Goal: Task Accomplishment & Management: Use online tool/utility

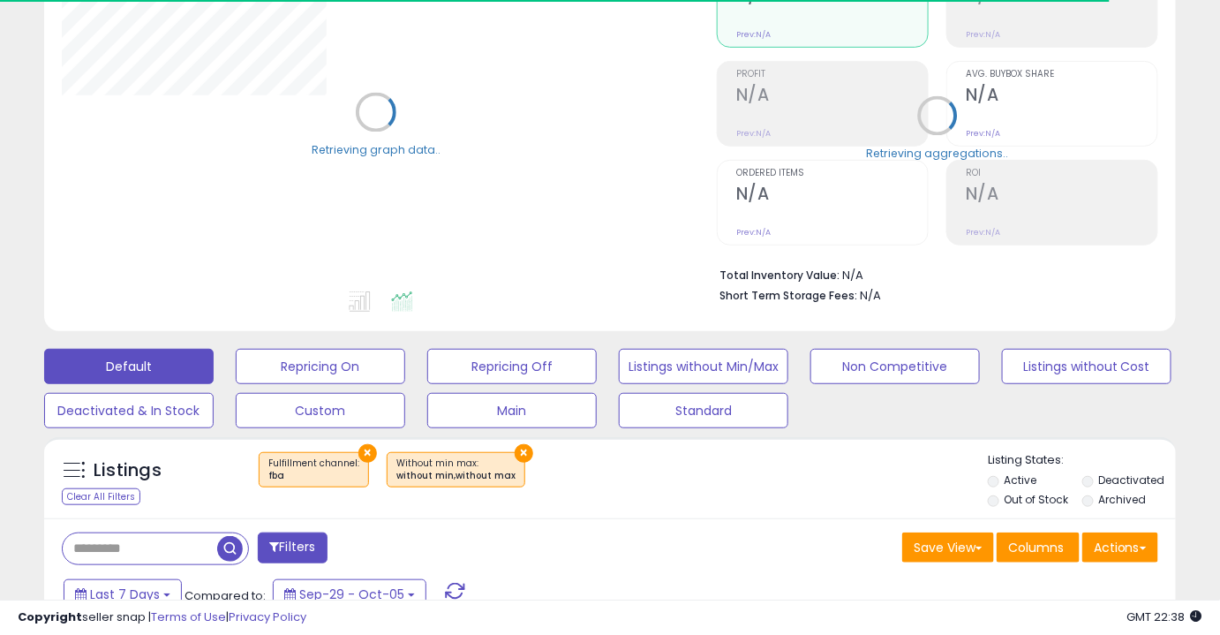
scroll to position [210, 0]
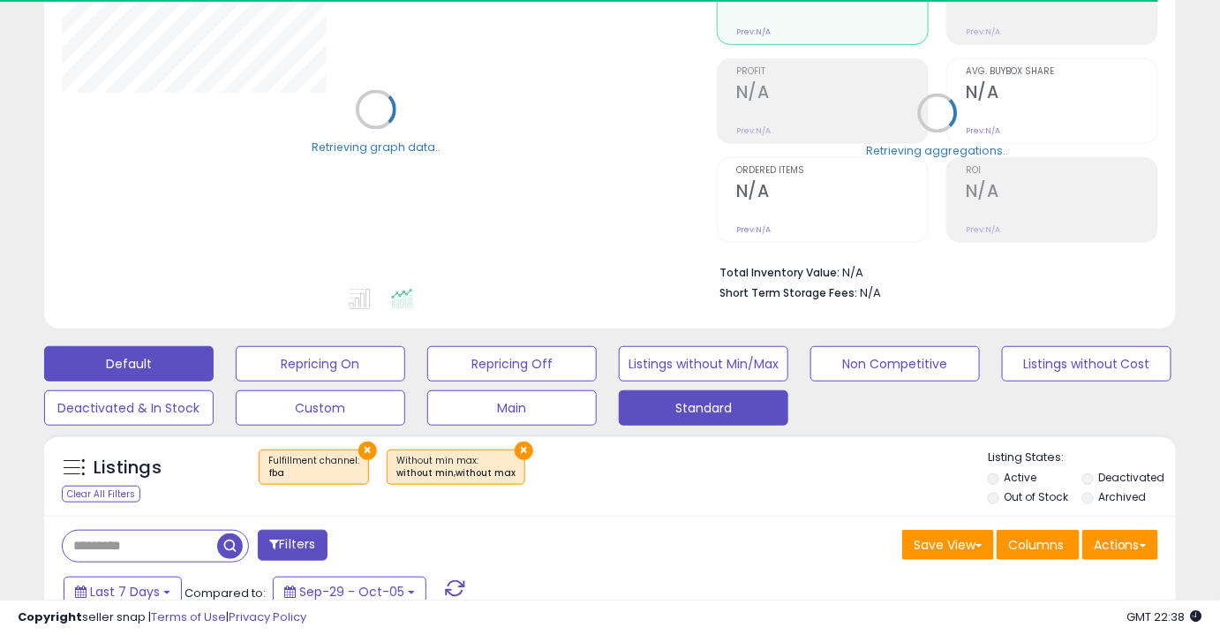
click at [661, 412] on button "Standard" at bounding box center [704, 407] width 170 height 35
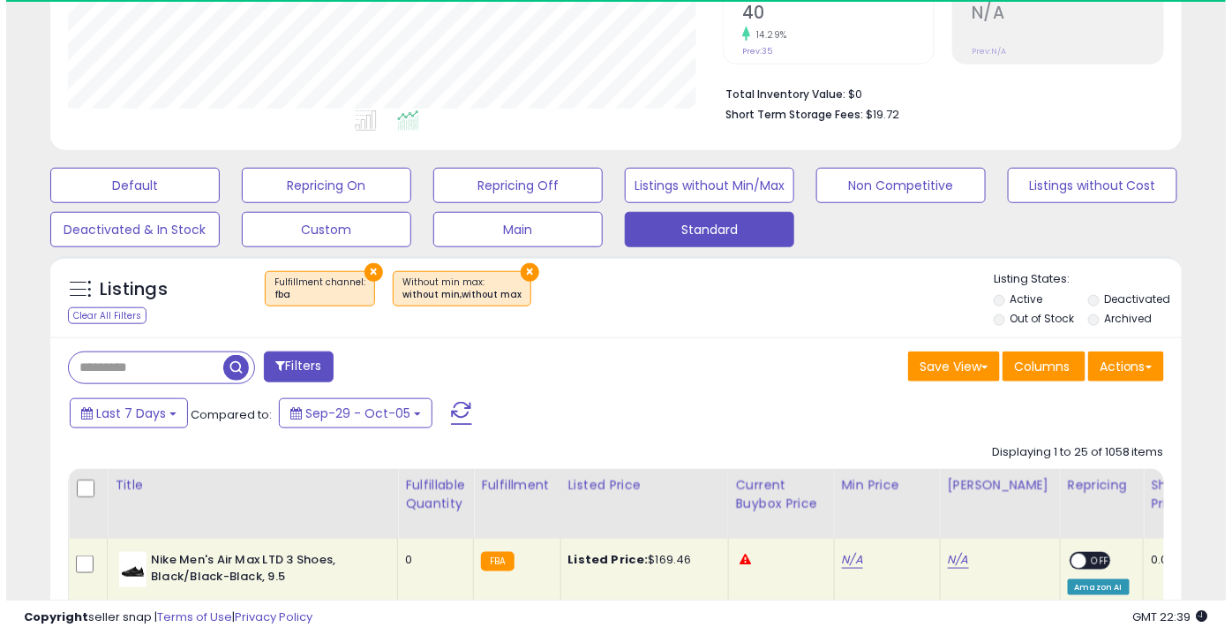
scroll to position [388, 0]
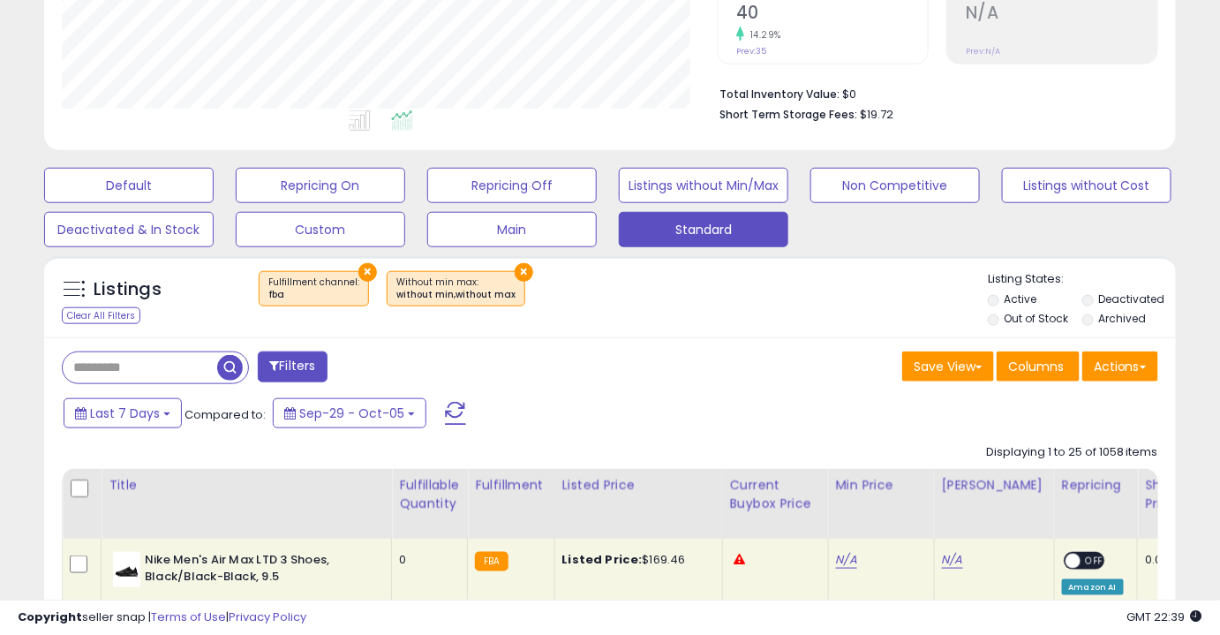
click at [515, 268] on button "×" at bounding box center [524, 272] width 19 height 19
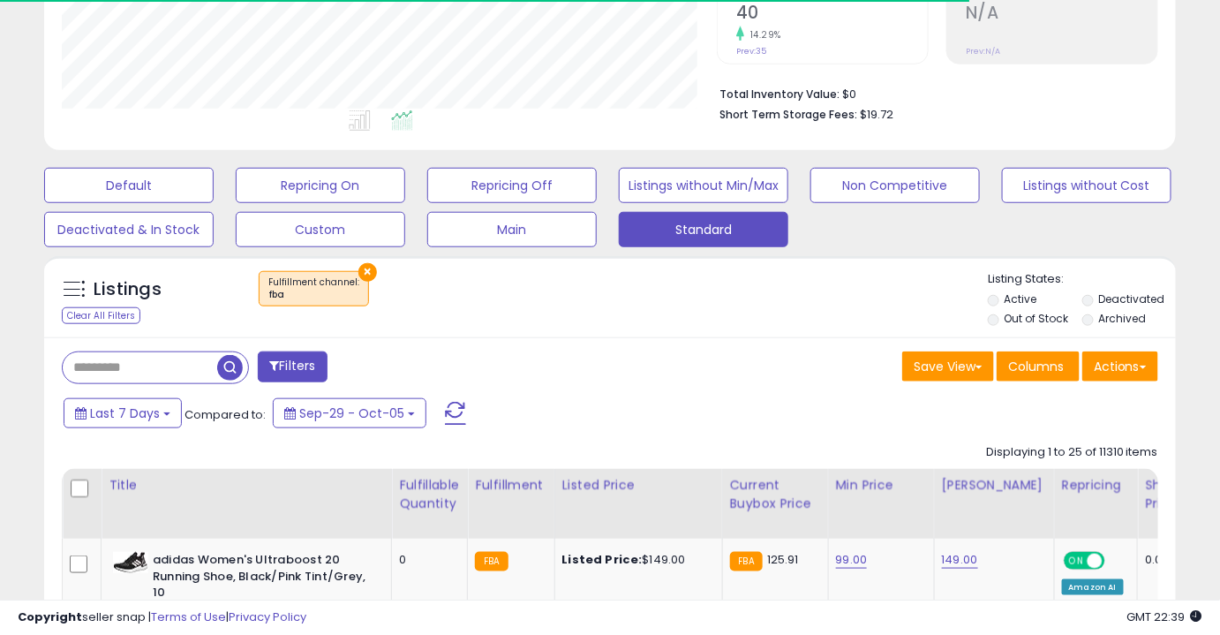
scroll to position [882466, 882173]
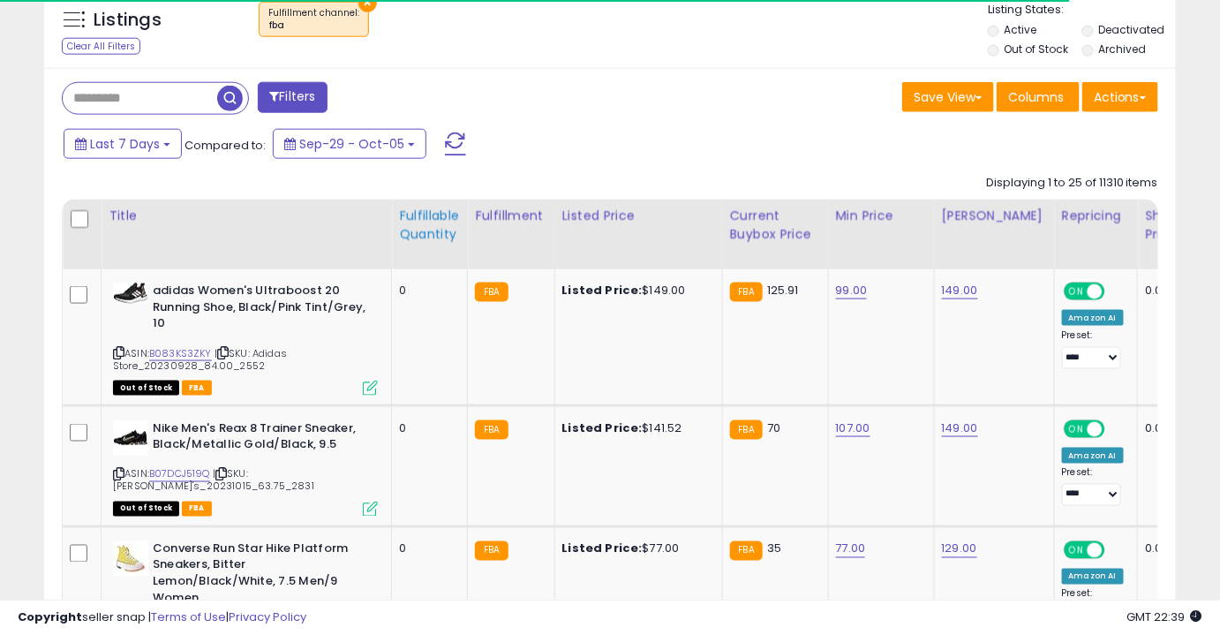
click at [433, 233] on div "Fulfillable Quantity" at bounding box center [429, 225] width 61 height 37
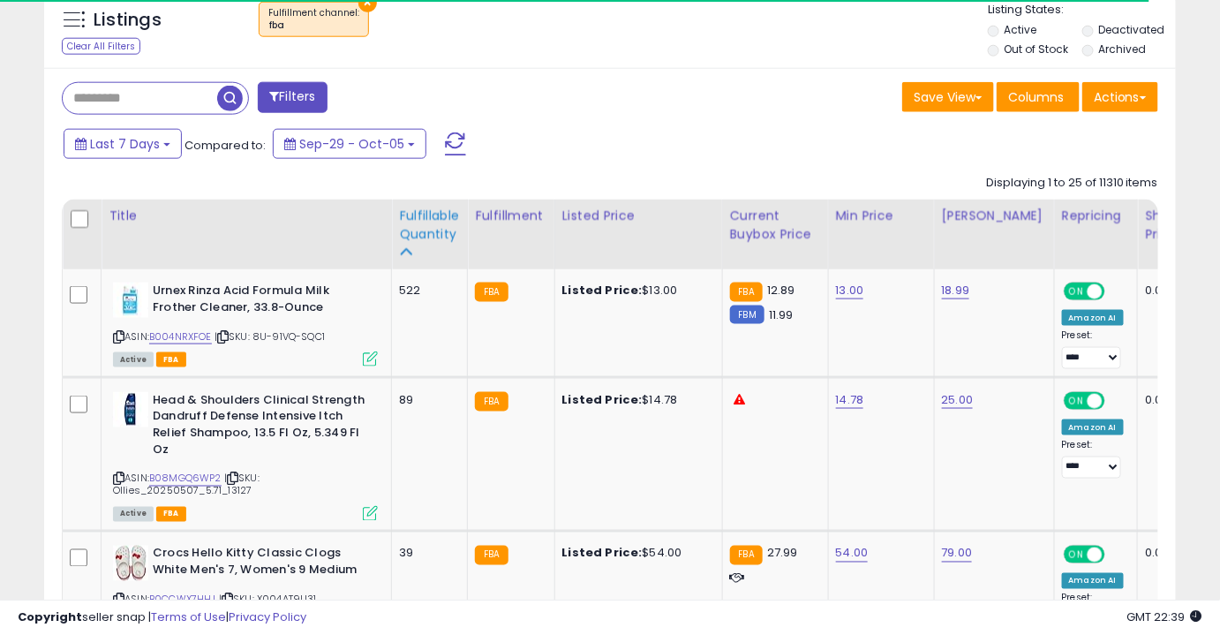
scroll to position [660, 0]
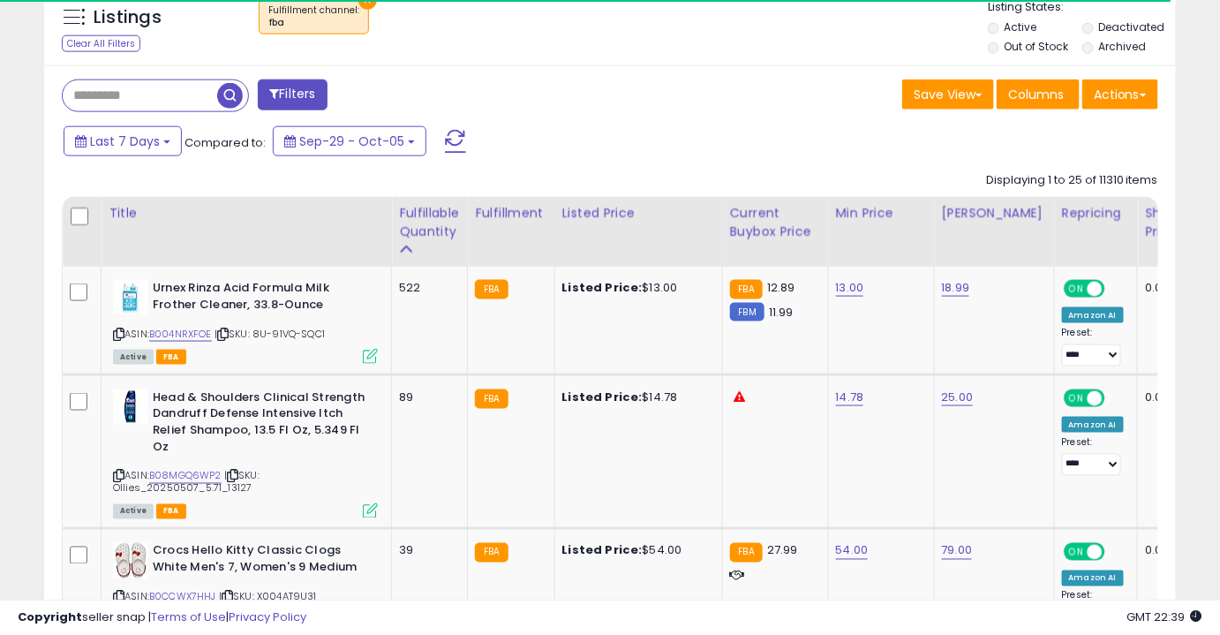
click at [136, 93] on input "text" at bounding box center [140, 95] width 154 height 31
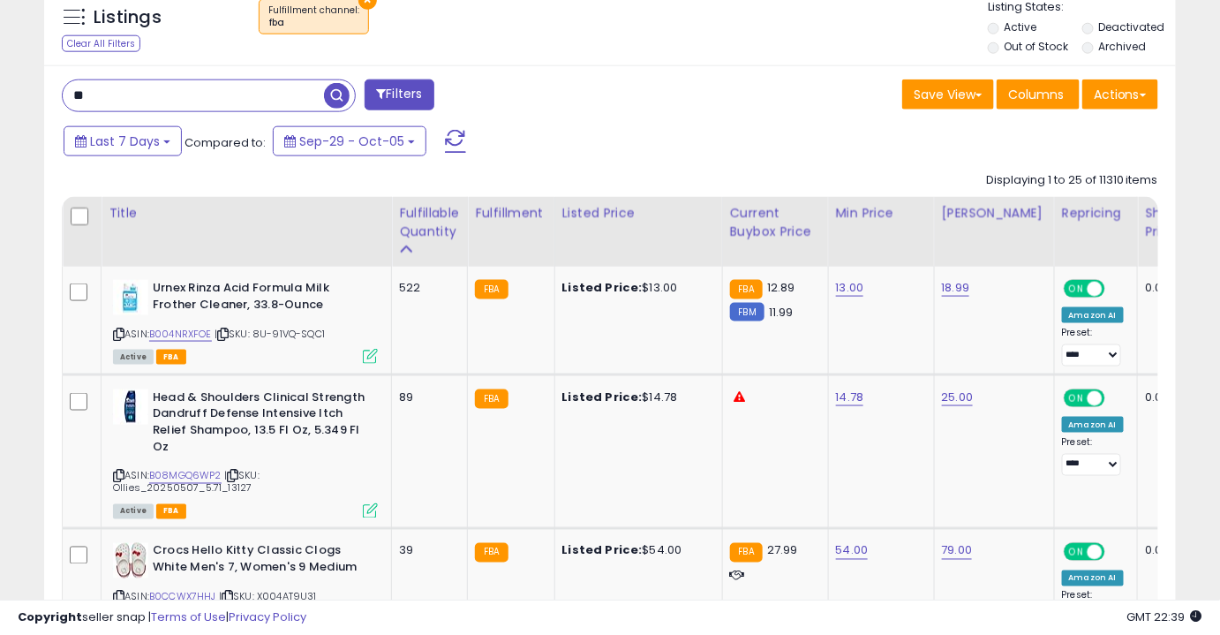
scroll to position [362, 654]
type input "******"
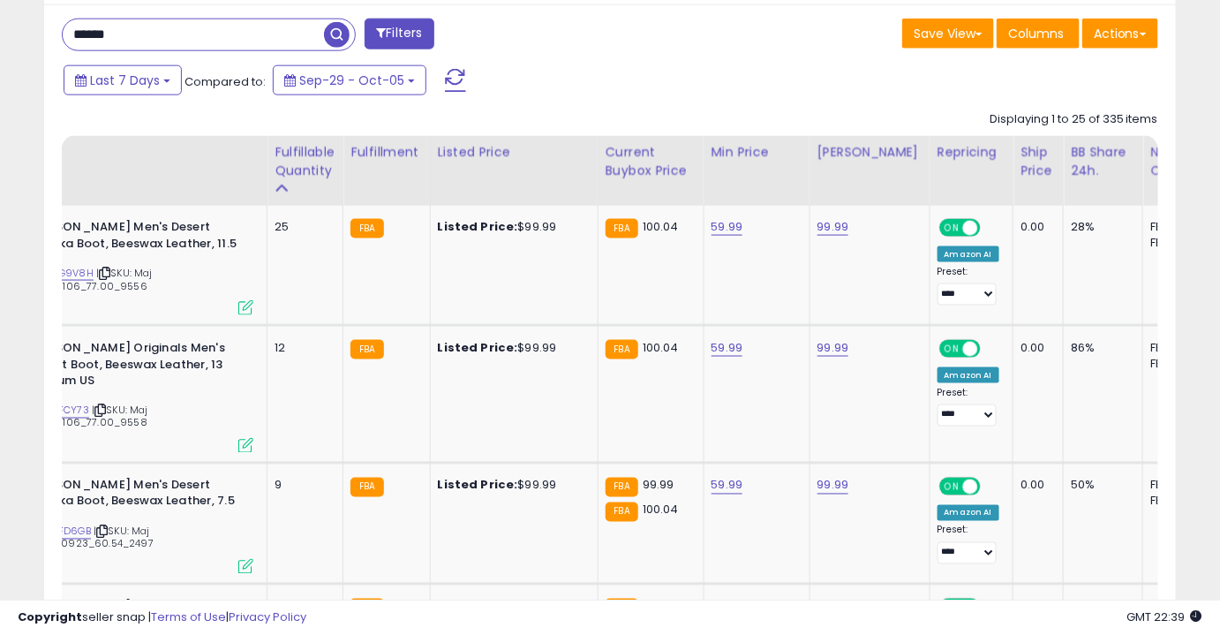
scroll to position [0, 0]
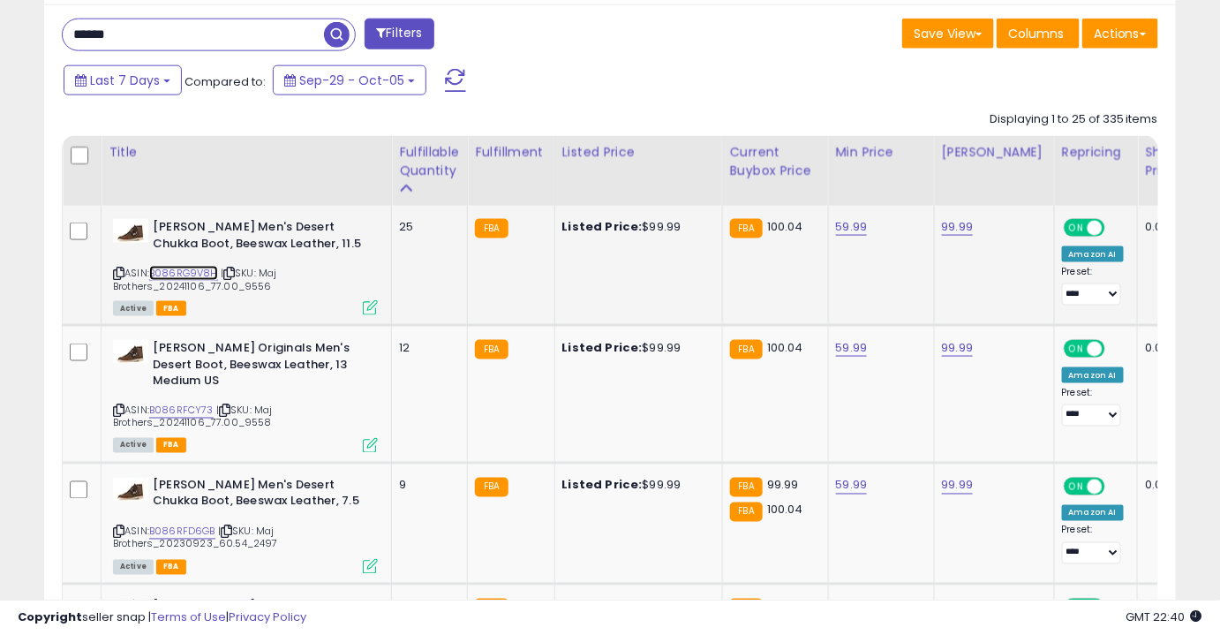
click at [199, 277] on link "B086RG9V8H" at bounding box center [183, 273] width 69 height 15
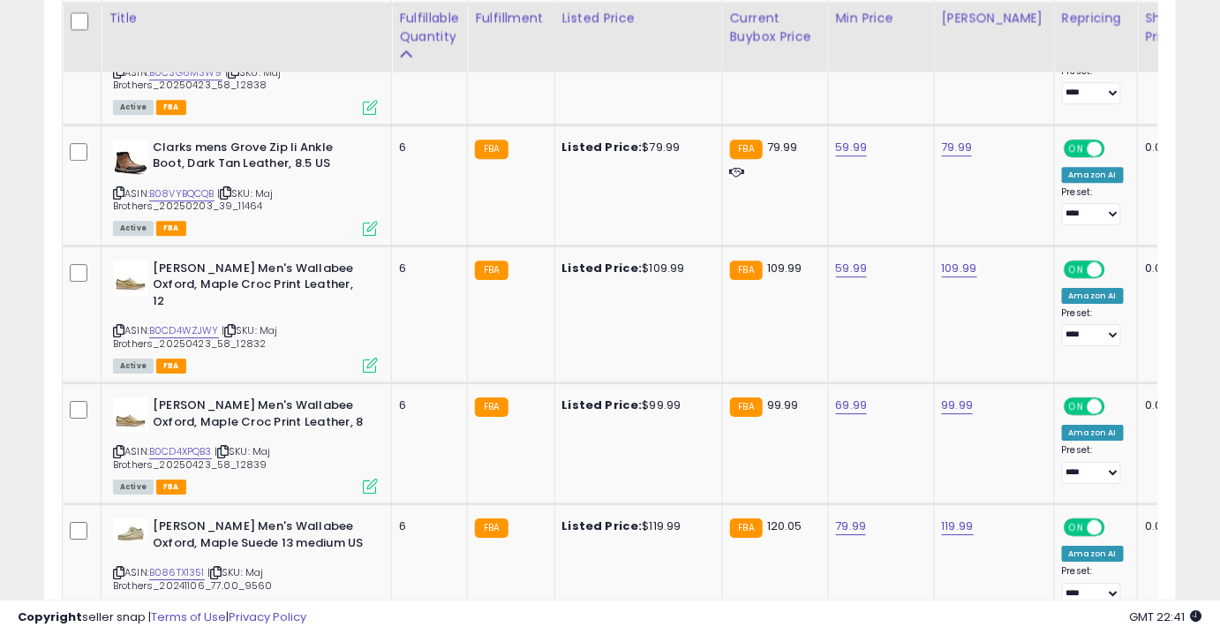
scroll to position [1684, 0]
